Goal: Task Accomplishment & Management: Manage account settings

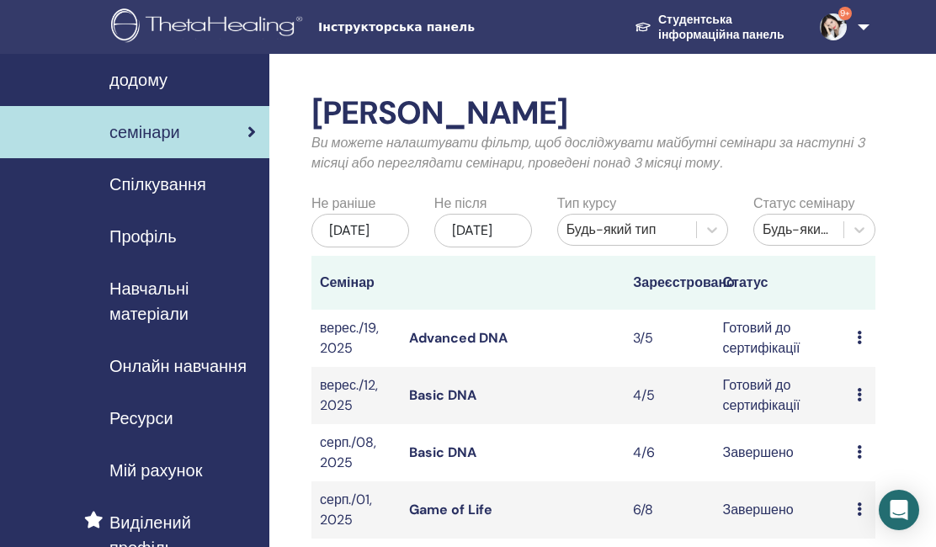
scroll to position [71, 3]
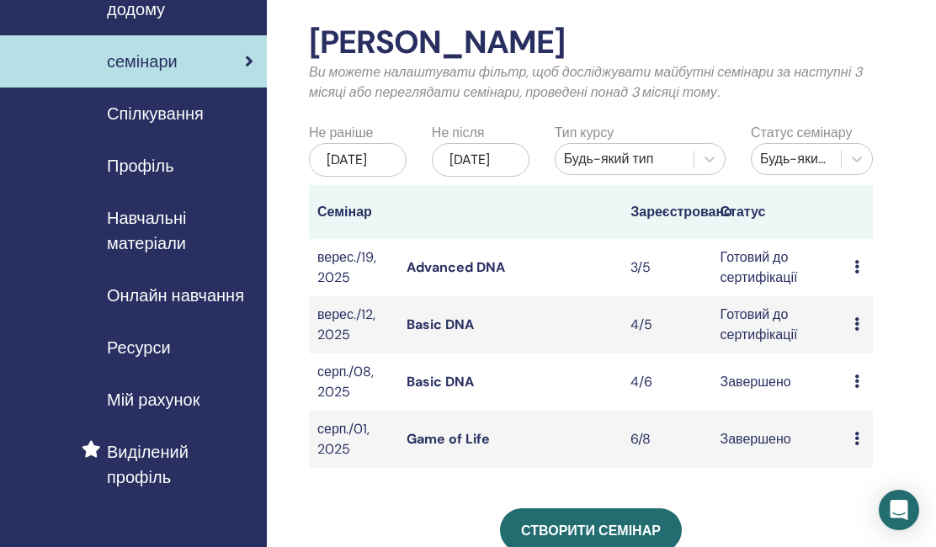
click at [857, 331] on icon at bounding box center [856, 323] width 5 height 13
click at [862, 399] on link "Редагувати" at bounding box center [876, 398] width 71 height 18
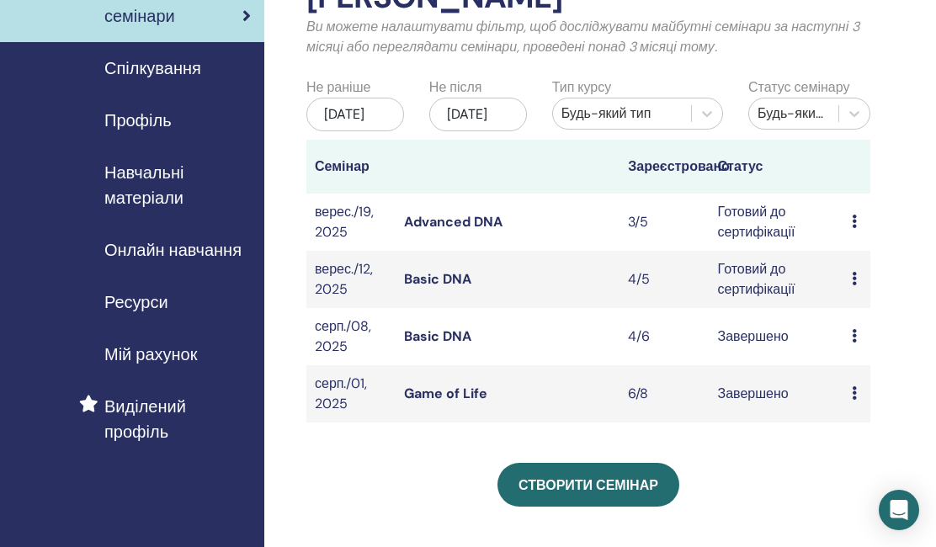
scroll to position [114, 5]
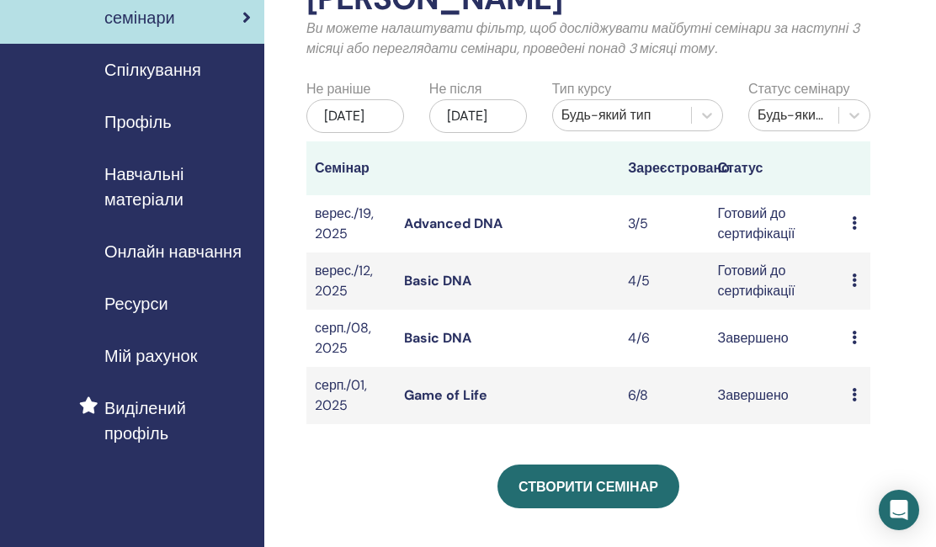
click at [451, 290] on link "Basic DNA" at bounding box center [437, 281] width 67 height 18
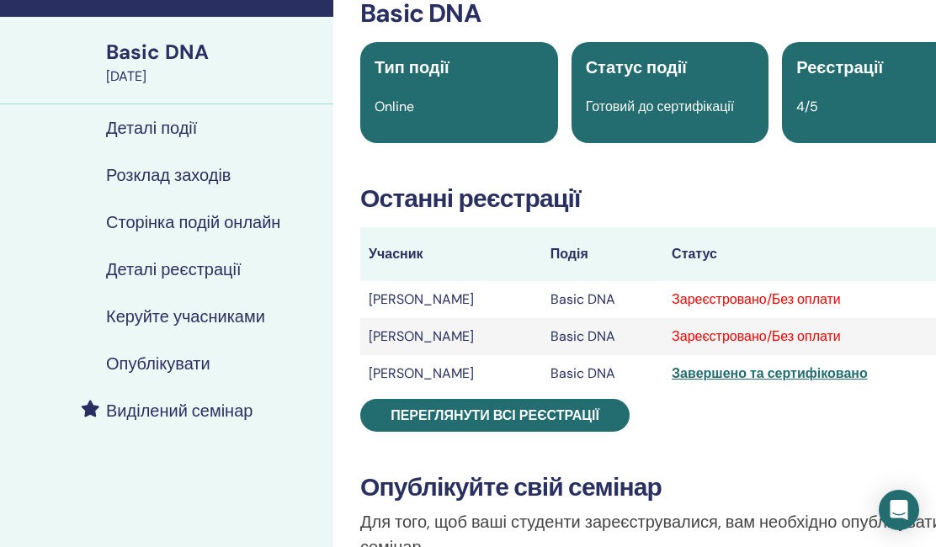
scroll to position [97, 3]
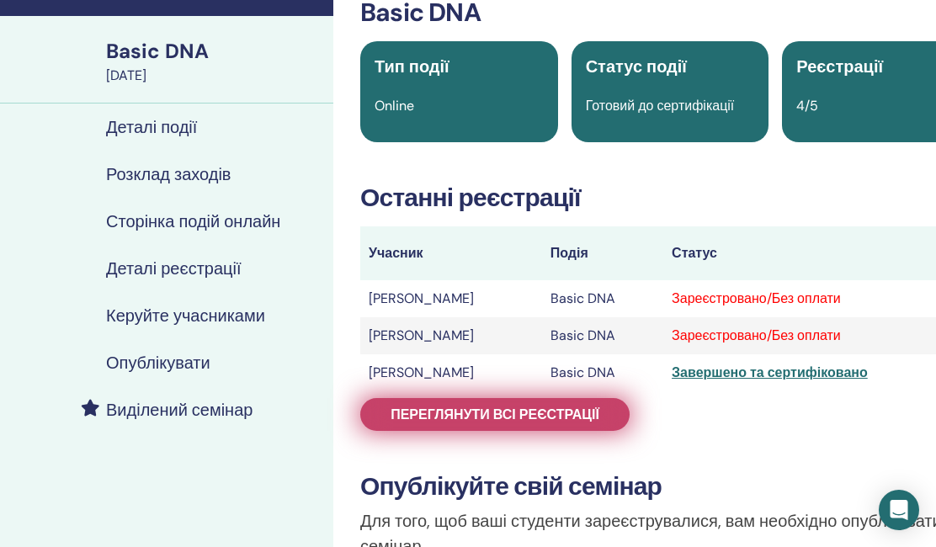
click at [526, 412] on span "Переглянути всі реєстрації" at bounding box center [495, 415] width 209 height 18
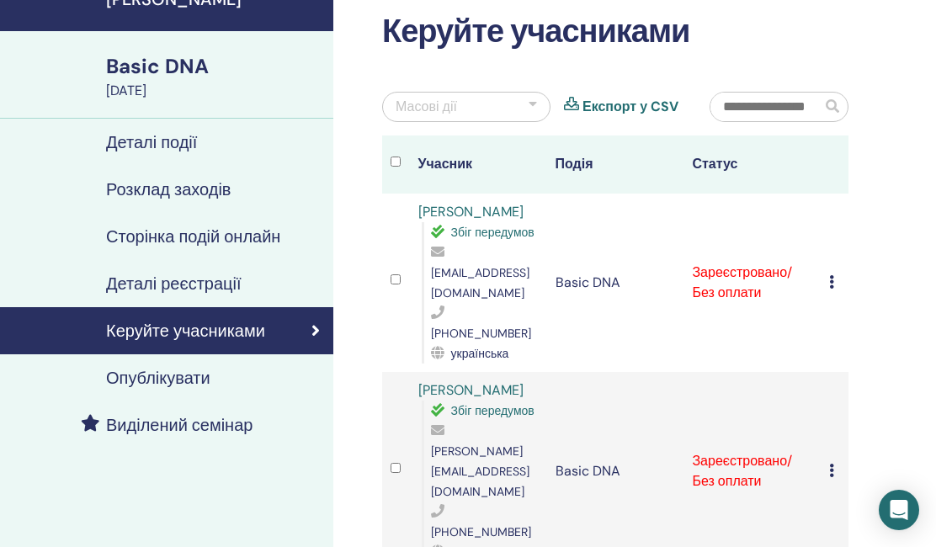
scroll to position [83, 3]
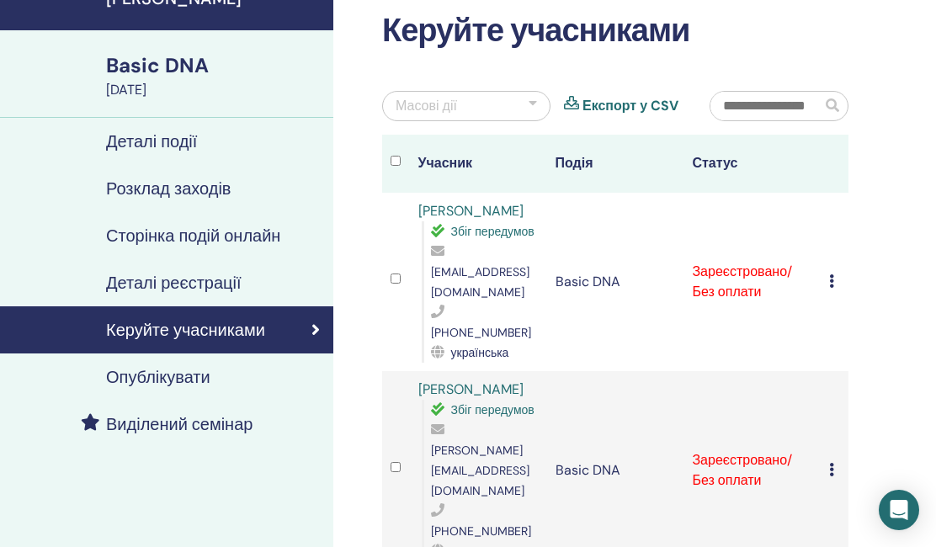
click at [833, 274] on icon at bounding box center [831, 280] width 5 height 13
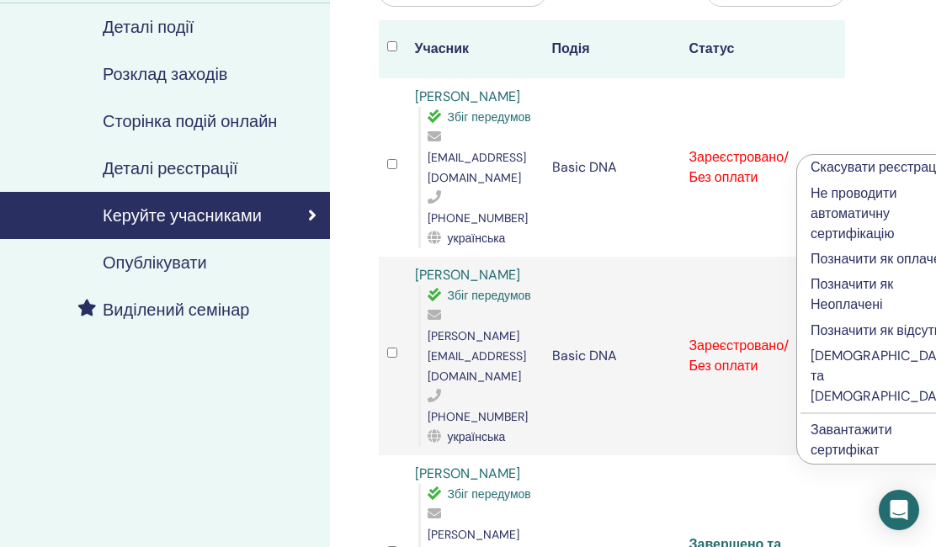
scroll to position [201, 8]
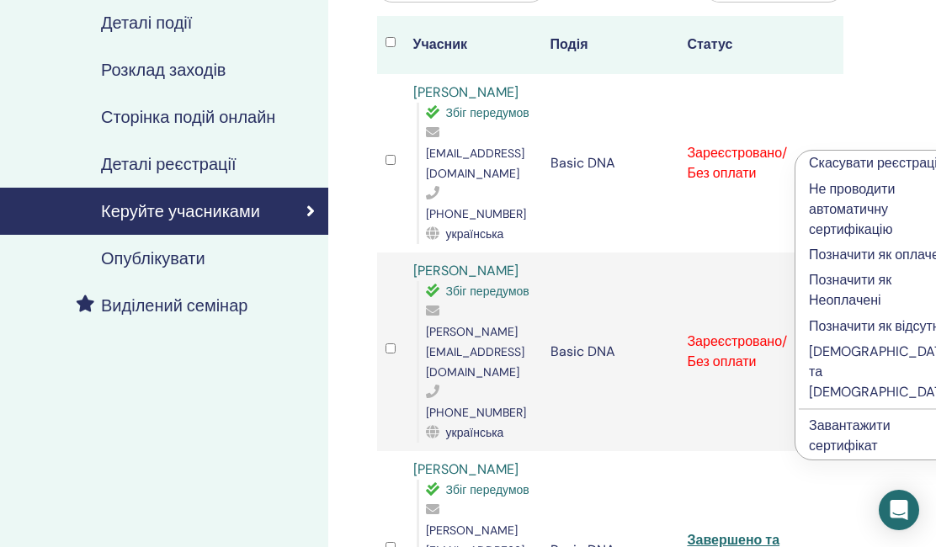
click at [823, 402] on p "Заповнити та завірити" at bounding box center [882, 372] width 146 height 61
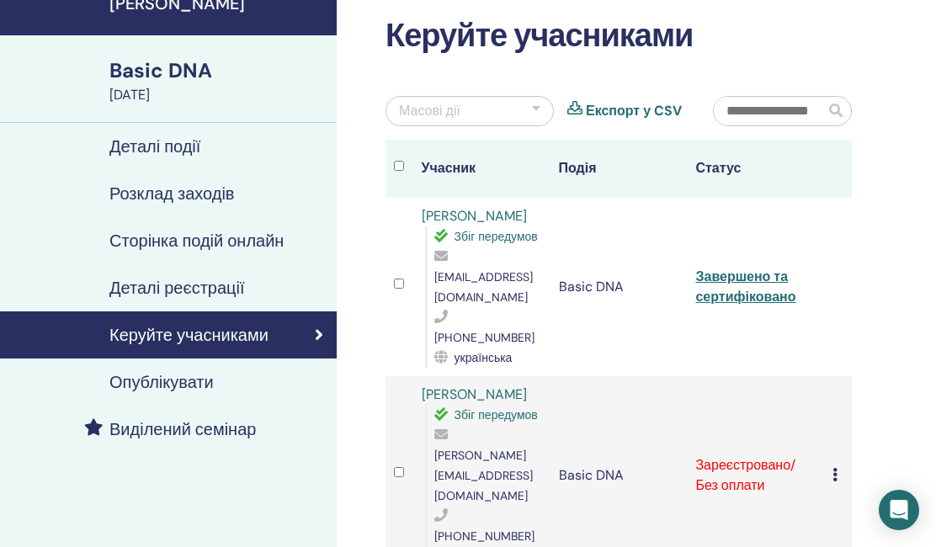
scroll to position [77, 3]
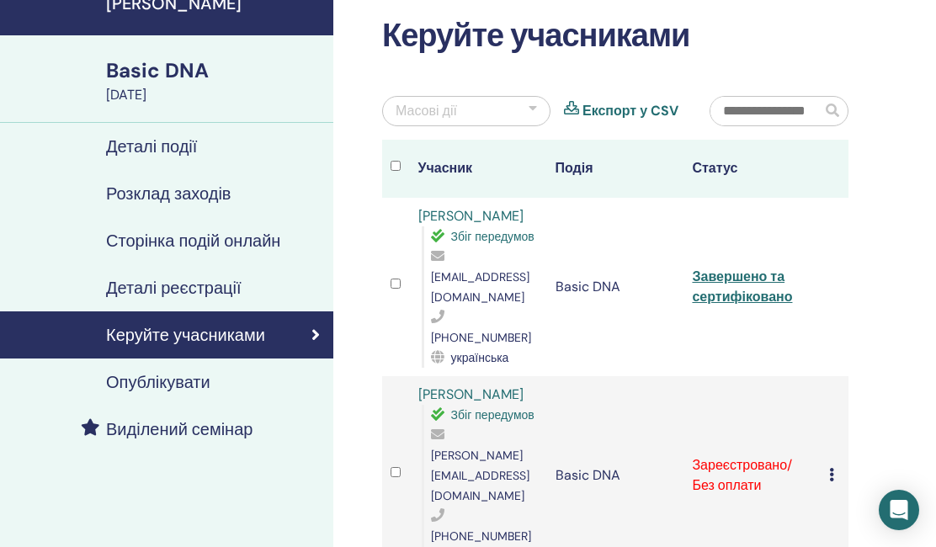
click at [732, 271] on link "Завершено та сертифіковано" at bounding box center [742, 287] width 100 height 38
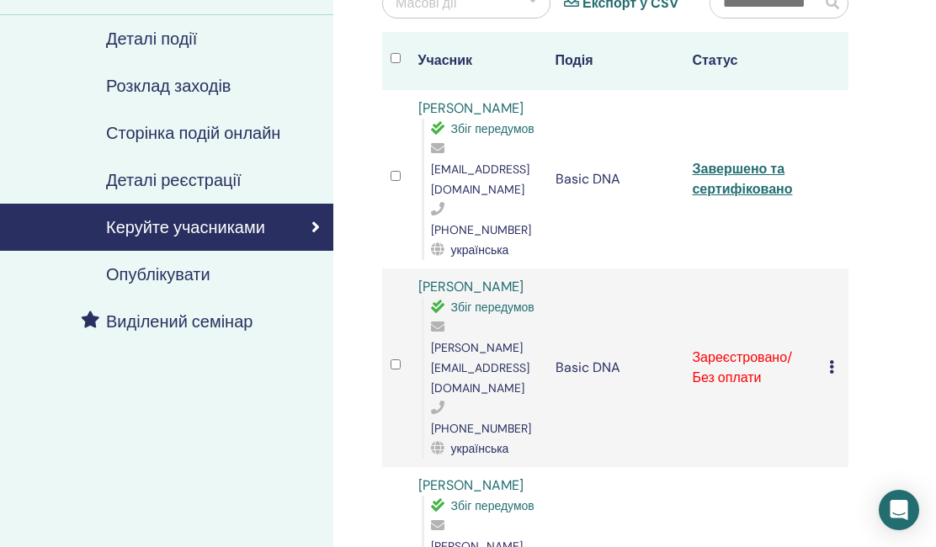
scroll to position [197, 4]
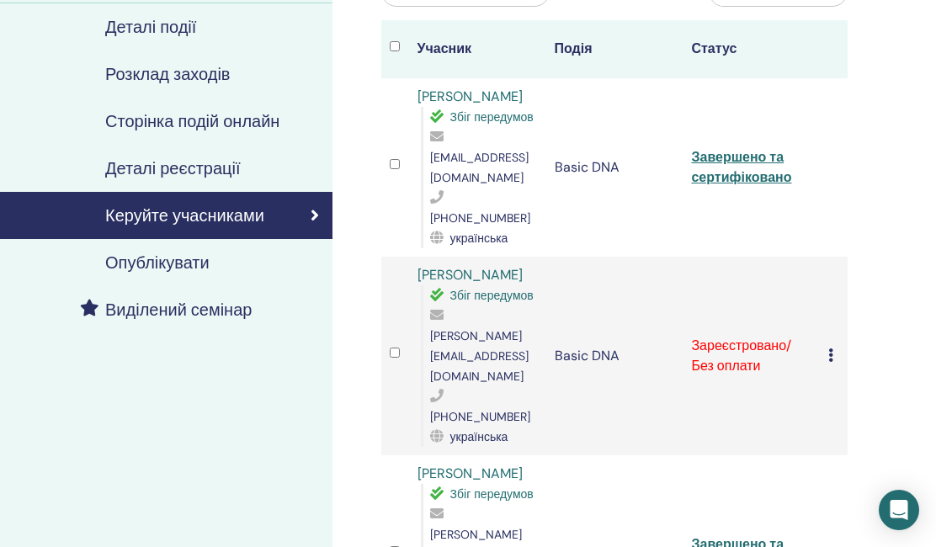
click at [832, 349] on icon at bounding box center [830, 355] width 5 height 13
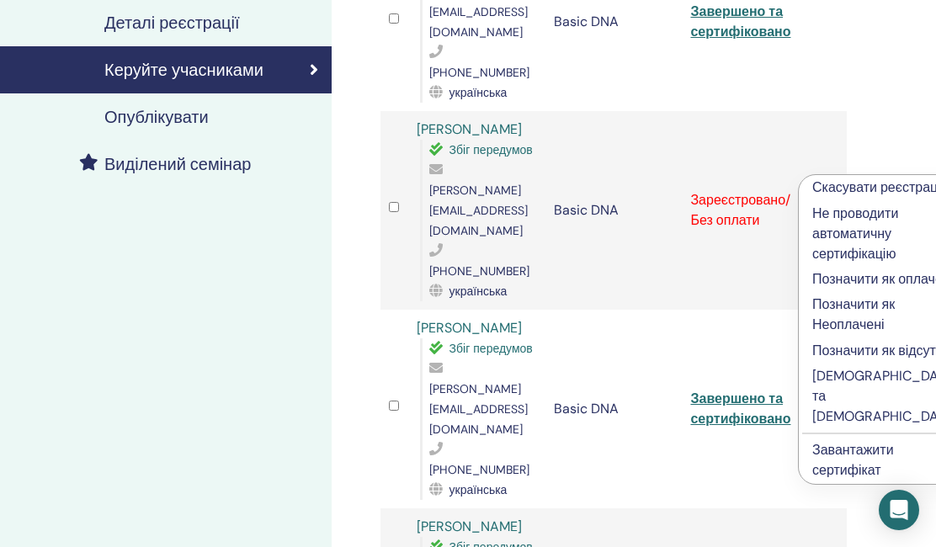
scroll to position [342, 7]
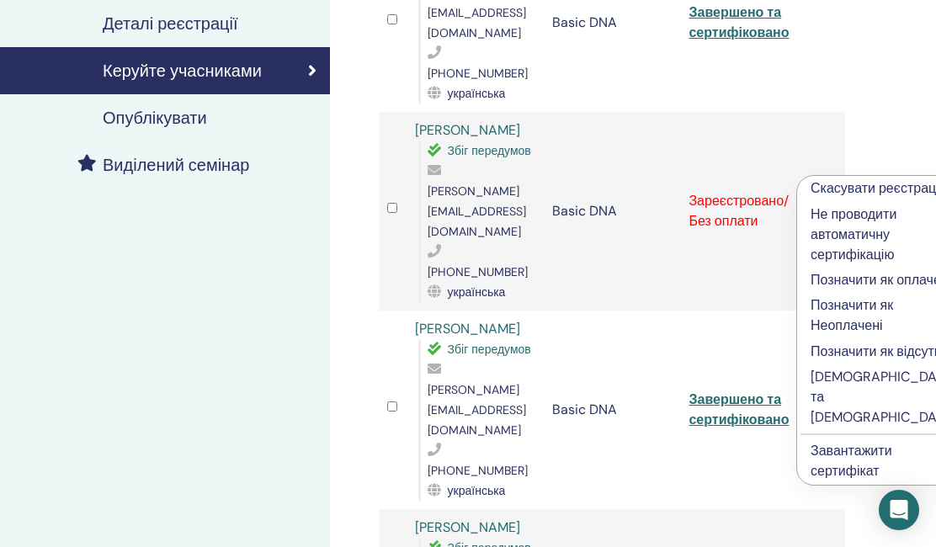
click at [837, 428] on p "[DEMOGRAPHIC_DATA] та [DEMOGRAPHIC_DATA]" at bounding box center [884, 397] width 146 height 61
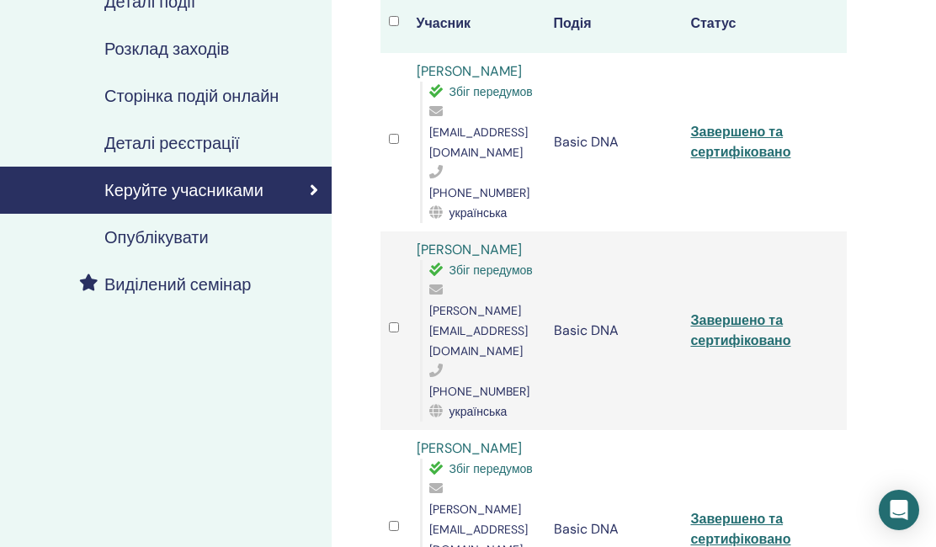
scroll to position [224, 5]
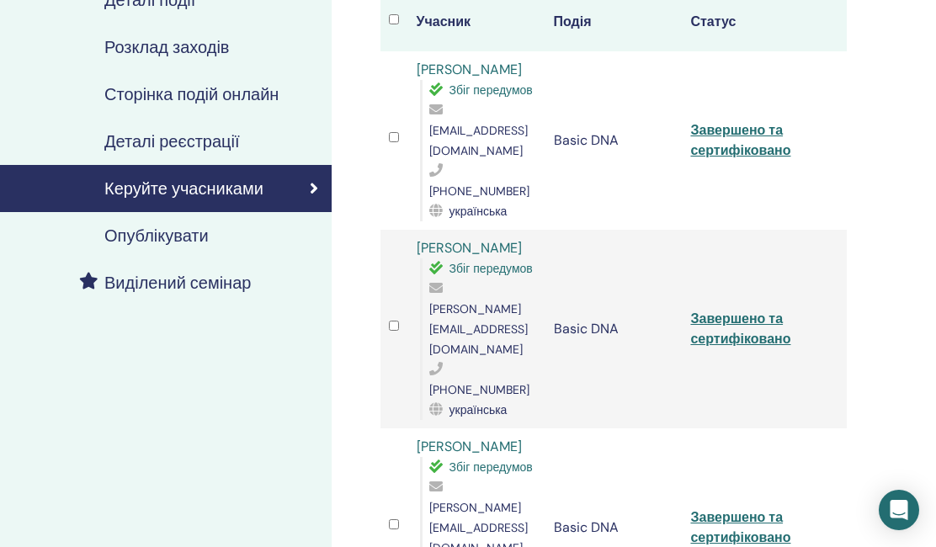
click at [756, 310] on link "Завершено та сертифіковано" at bounding box center [740, 329] width 100 height 38
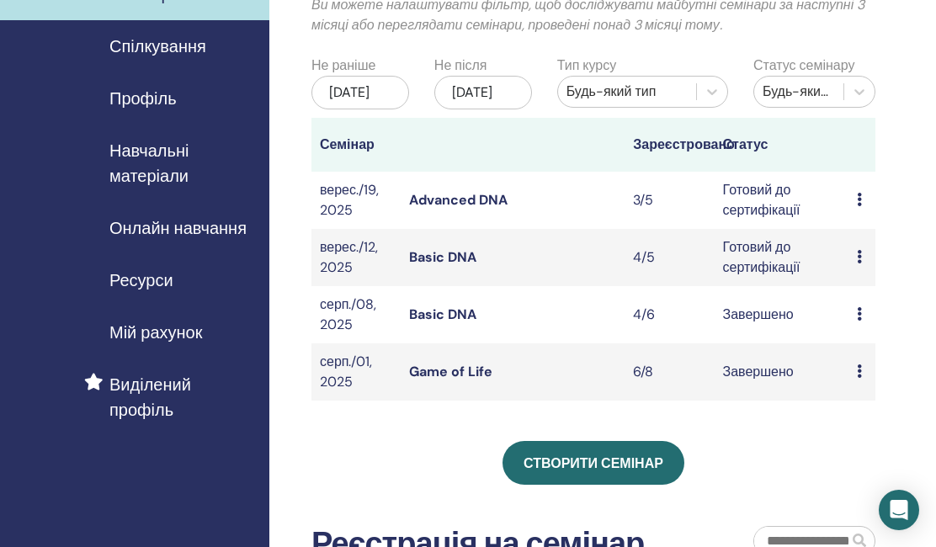
scroll to position [138, 1]
click at [855, 269] on td "Попередній перегляд Редагувати Присутні Скасувати" at bounding box center [861, 257] width 27 height 57
click at [478, 270] on td "Basic DNA" at bounding box center [512, 257] width 224 height 57
click at [468, 266] on link "Basic DNA" at bounding box center [441, 257] width 67 height 18
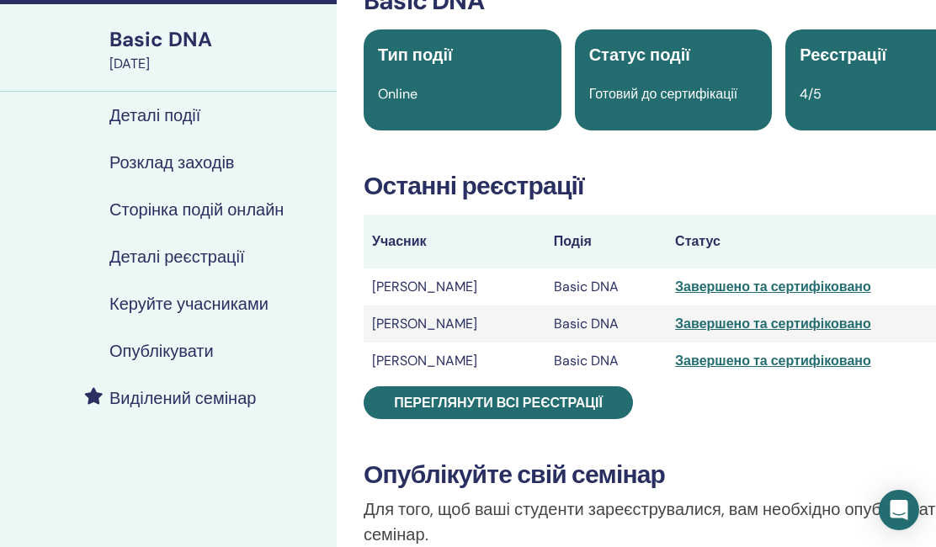
scroll to position [109, 2]
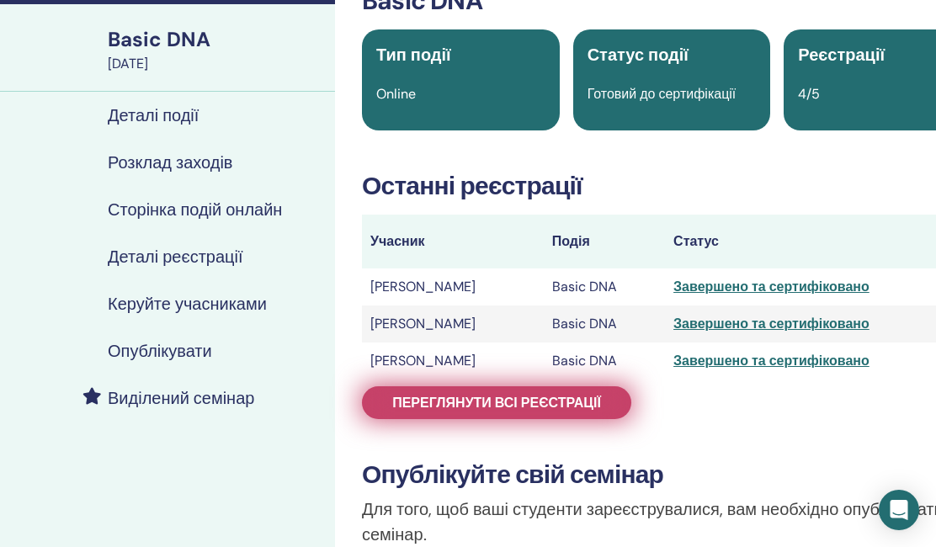
click at [581, 395] on span "Переглянути всі реєстрації" at bounding box center [496, 403] width 209 height 18
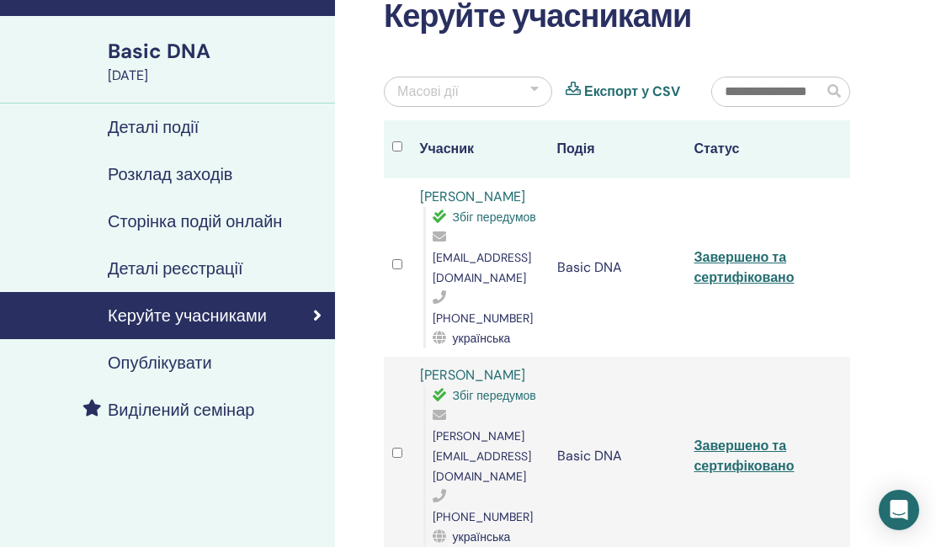
scroll to position [98, 2]
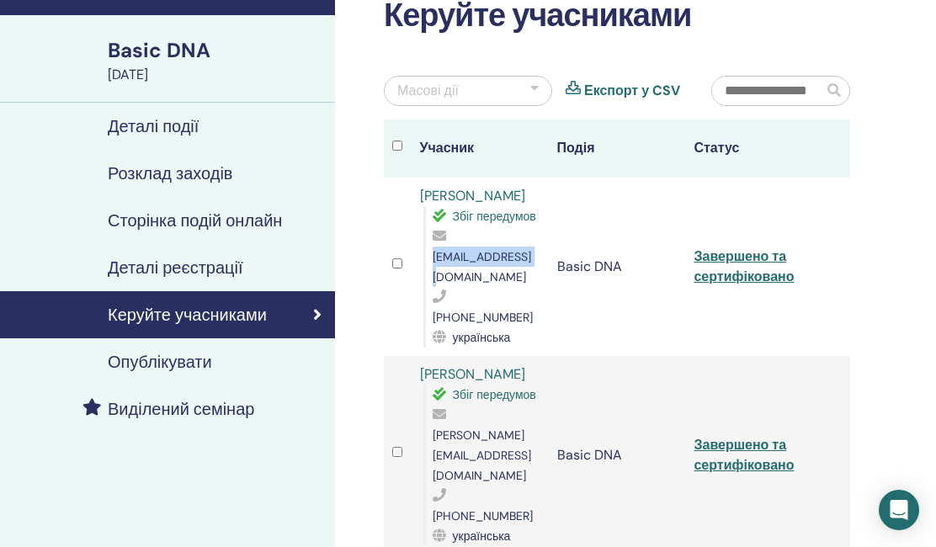
drag, startPoint x: 427, startPoint y: 257, endPoint x: 533, endPoint y: 255, distance: 106.1
click at [535, 256] on div "Збіг передумов [EMAIL_ADDRESS][DOMAIN_NAME] [PHONE_NUMBER] українська" at bounding box center [481, 276] width 117 height 141
copy span "[EMAIL_ADDRESS][DOMAIN_NAME]"
drag, startPoint x: 419, startPoint y: 356, endPoint x: 454, endPoint y: 358, distance: 34.6
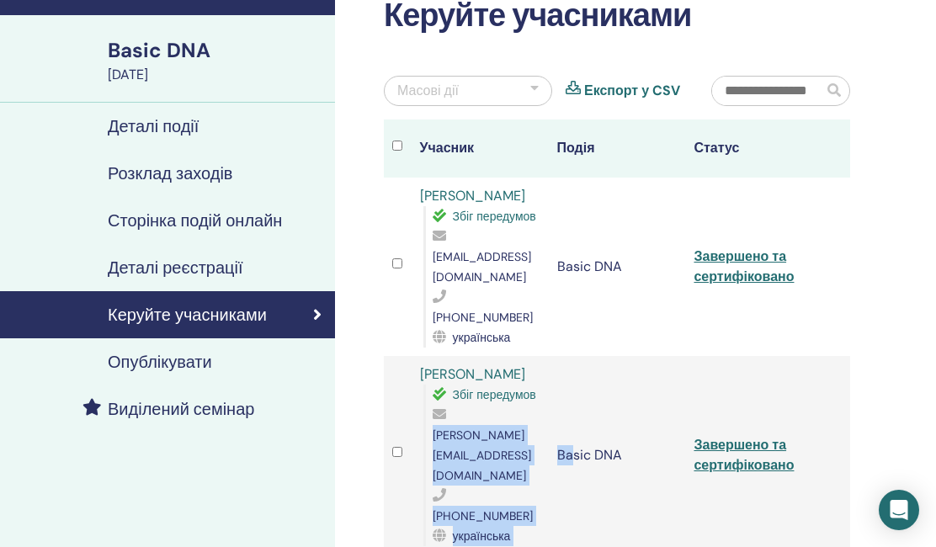
drag, startPoint x: 428, startPoint y: 415, endPoint x: 570, endPoint y: 402, distance: 142.9
click at [570, 402] on tr "[PERSON_NAME] [PERSON_NAME] передумов [PERSON_NAME][EMAIL_ADDRESS][DOMAIN_NAME]…" at bounding box center [617, 455] width 466 height 199
click at [572, 463] on td "Basic DNA" at bounding box center [617, 455] width 137 height 199
drag, startPoint x: 422, startPoint y: 420, endPoint x: 596, endPoint y: 416, distance: 174.3
click at [596, 416] on tr "[PERSON_NAME] [PERSON_NAME] передумов [PERSON_NAME][EMAIL_ADDRESS][DOMAIN_NAME]…" at bounding box center [617, 455] width 466 height 199
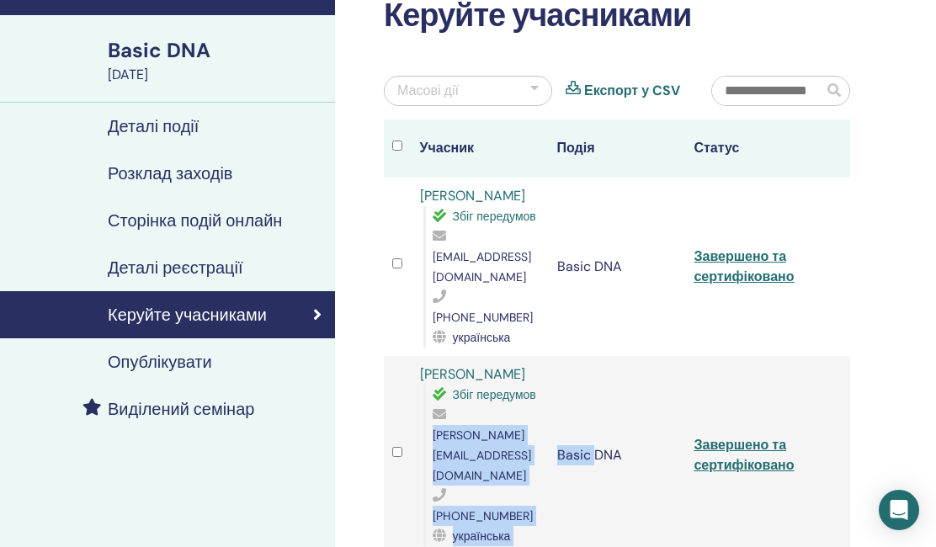
copy tr "[PERSON_NAME][EMAIL_ADDRESS][DOMAIN_NAME] [PHONE_NUMBER] українська Basic"
